Goal: Navigation & Orientation: Find specific page/section

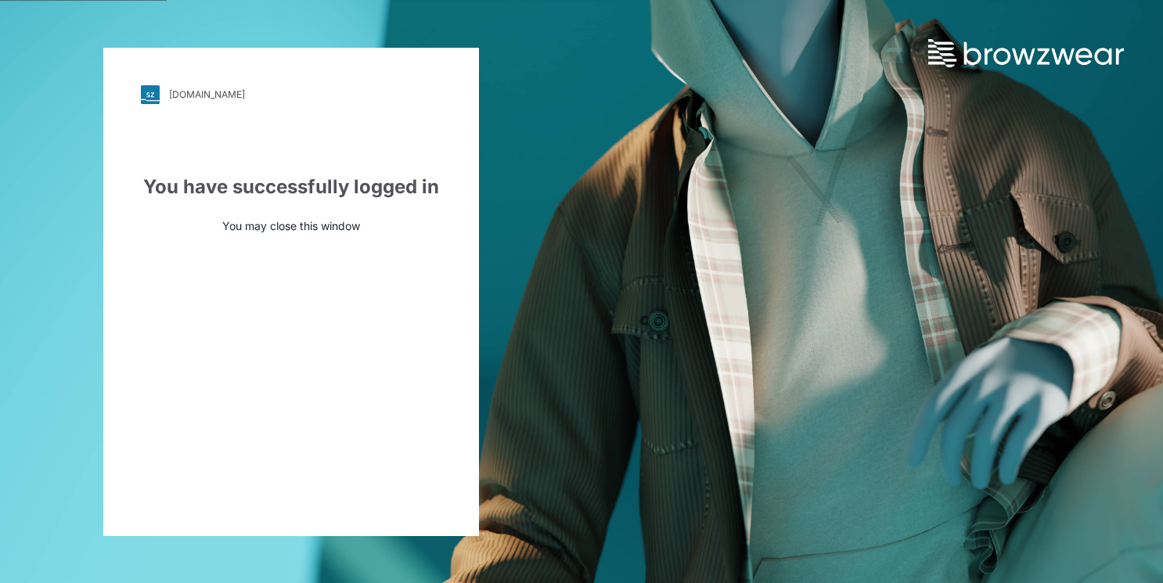
click at [199, 95] on div "[DOMAIN_NAME]" at bounding box center [207, 94] width 76 height 12
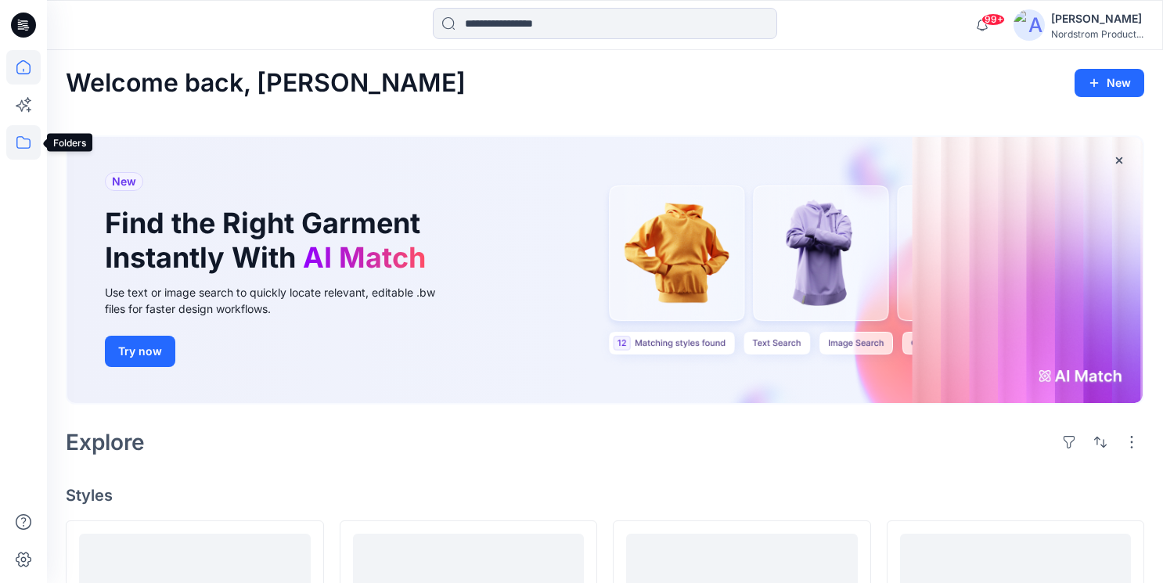
click at [25, 142] on icon at bounding box center [23, 142] width 34 height 34
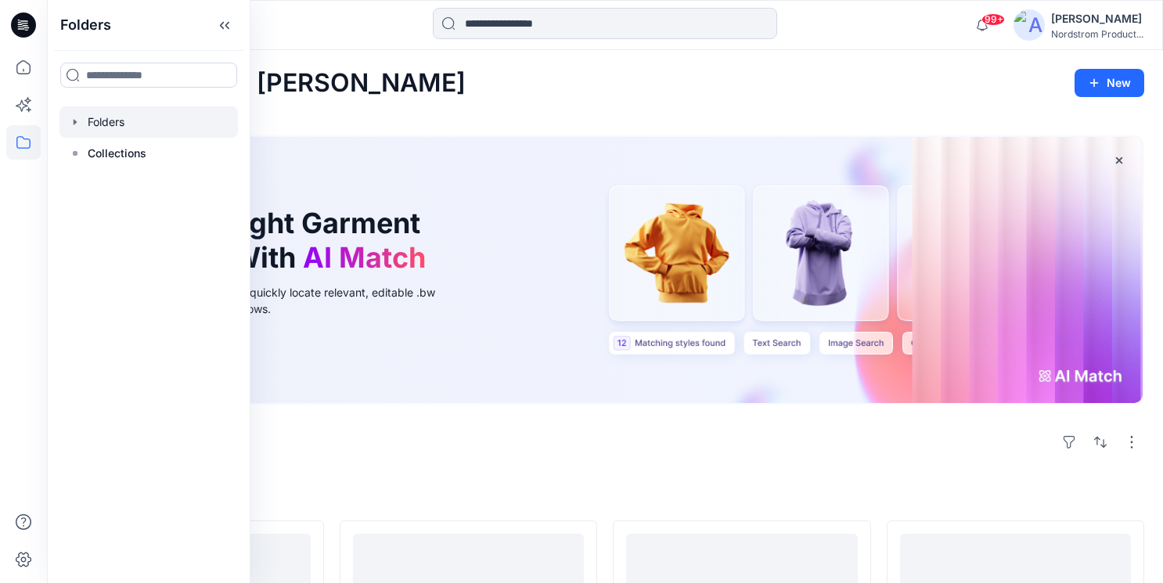
click at [103, 123] on div at bounding box center [148, 121] width 178 height 31
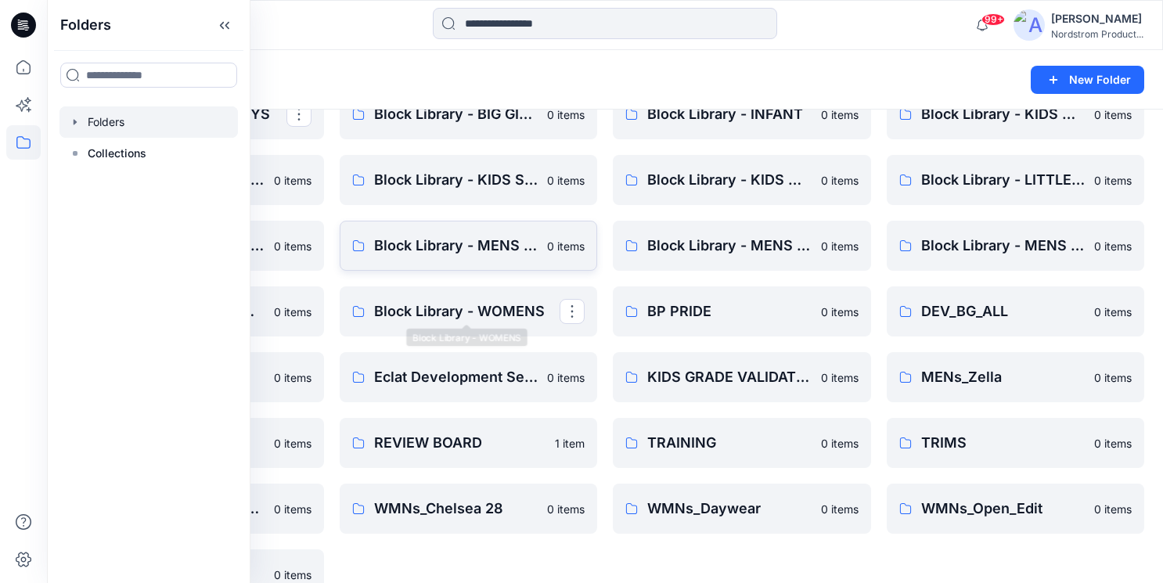
scroll to position [118, 0]
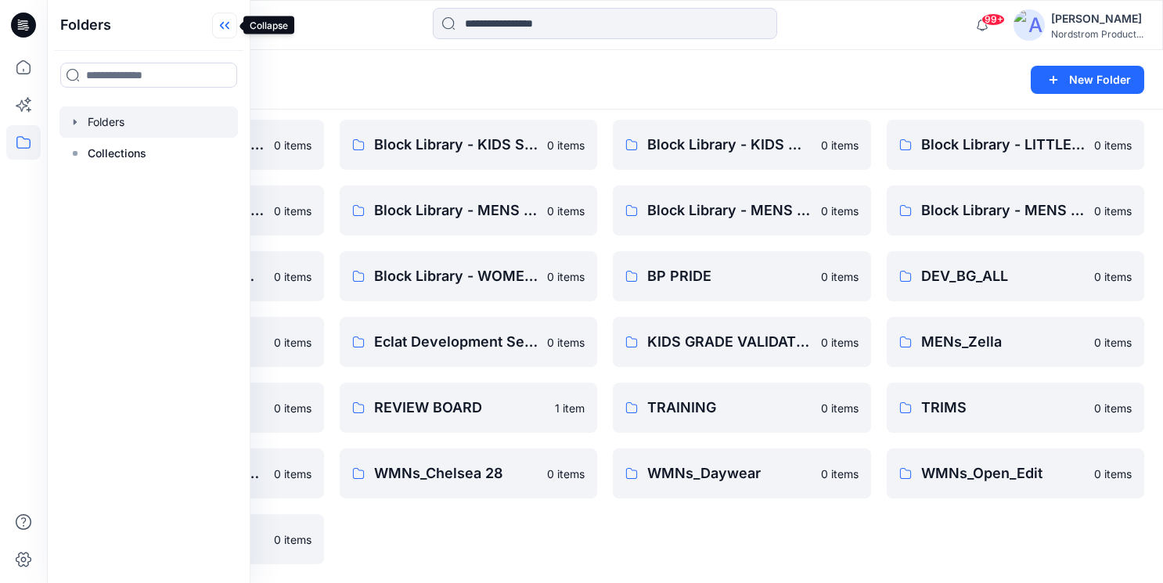
click at [224, 27] on icon at bounding box center [224, 26] width 25 height 26
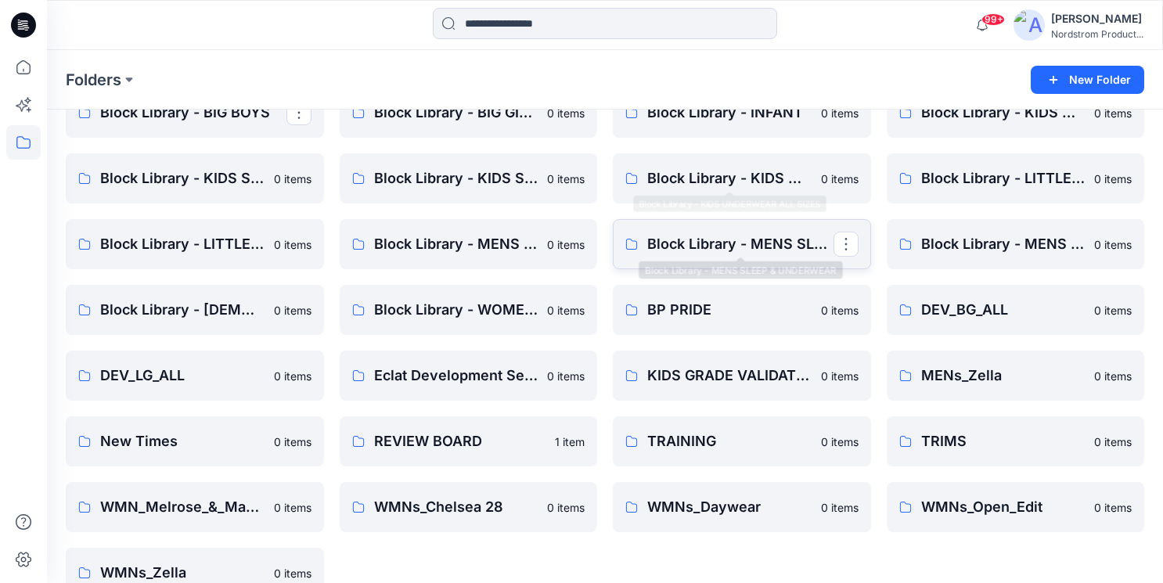
scroll to position [86, 0]
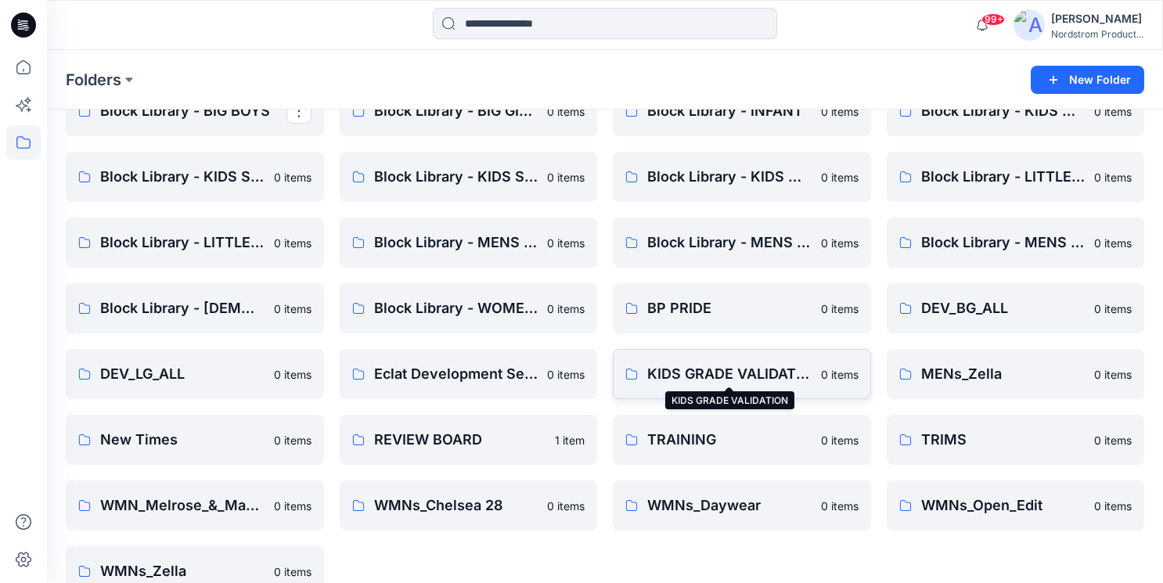
click at [725, 372] on p "KIDS GRADE VALIDATION" at bounding box center [729, 374] width 164 height 22
